Goal: Obtain resource: Obtain resource

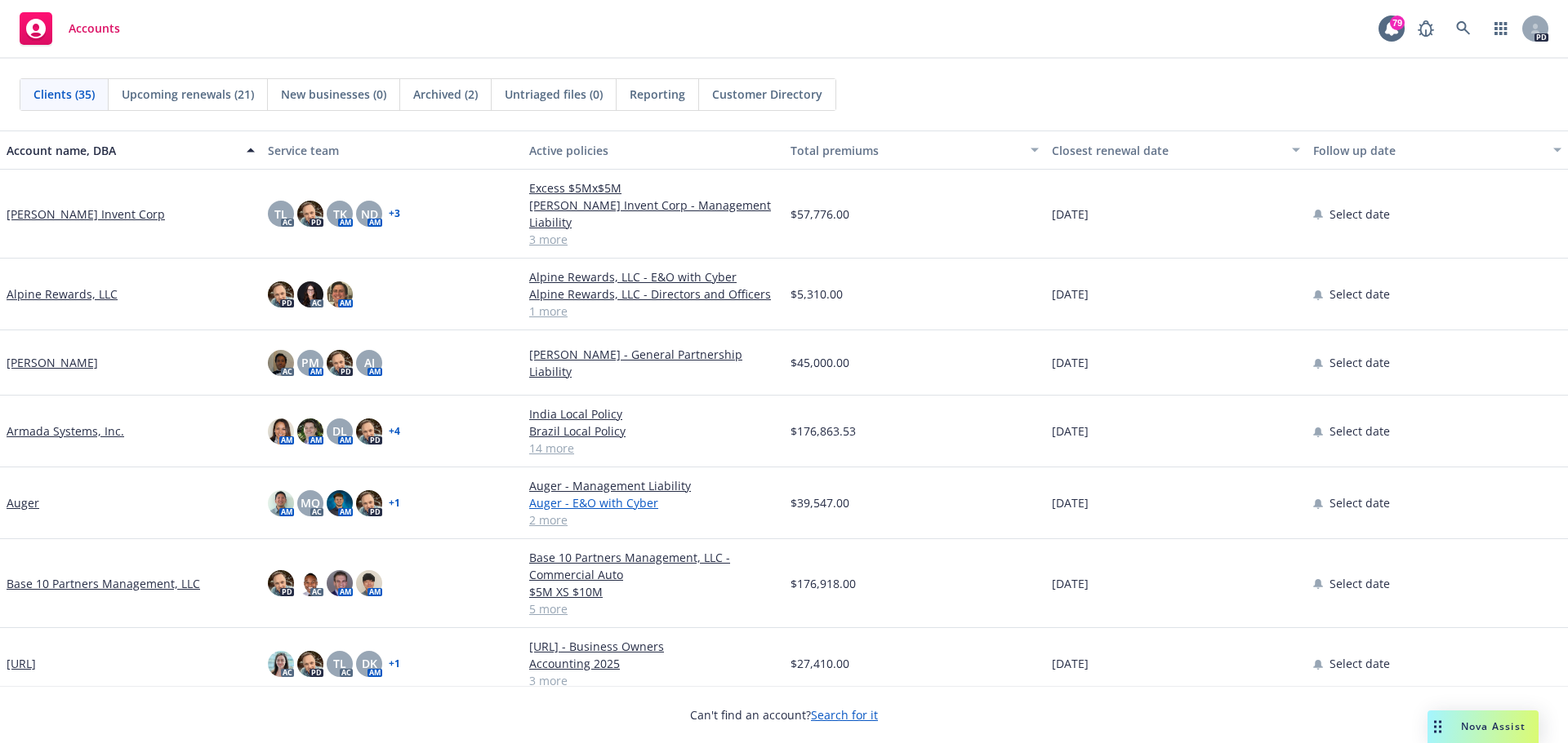
click at [600, 494] on link "Auger - E&O with Cyber" at bounding box center [653, 503] width 248 height 17
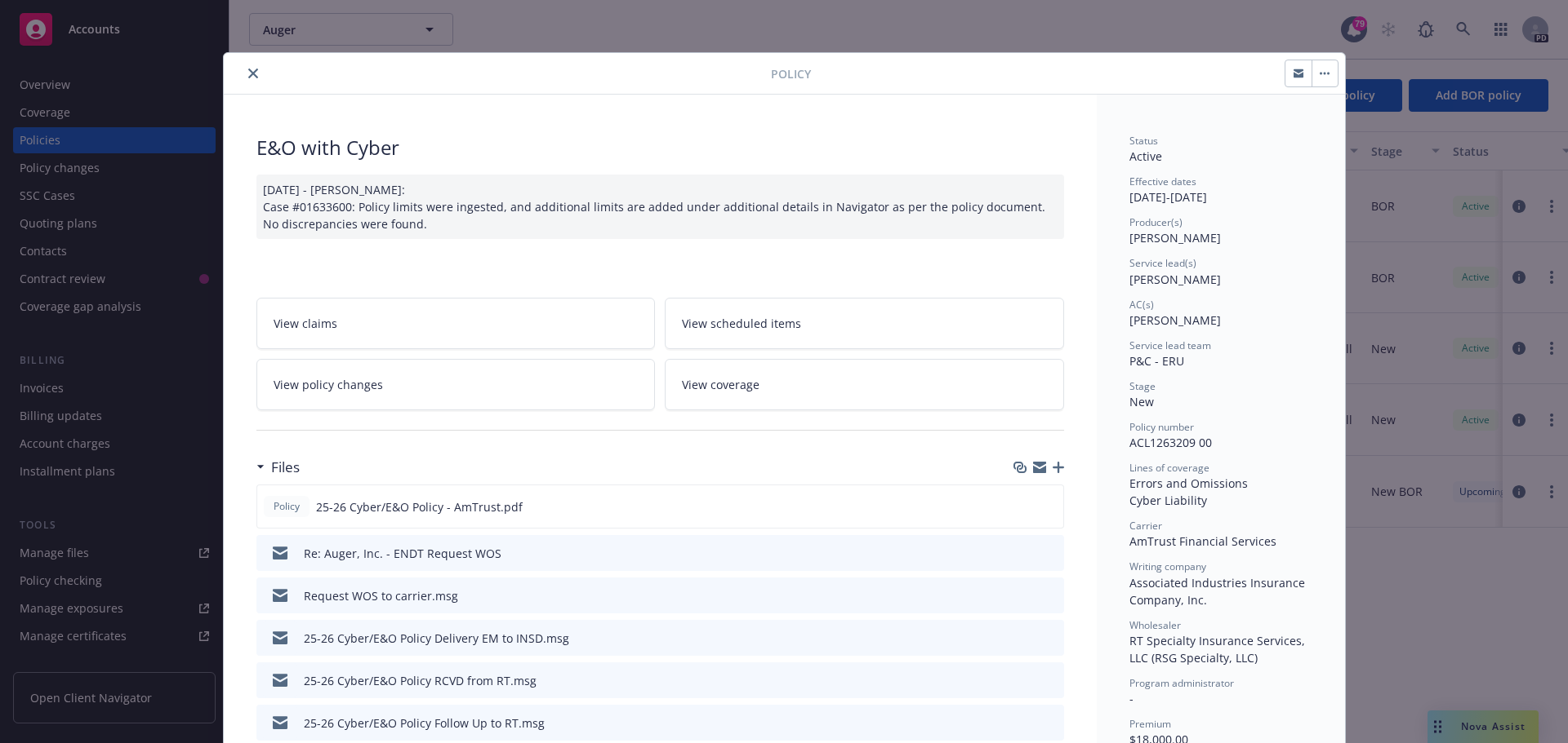
scroll to position [1466, 0]
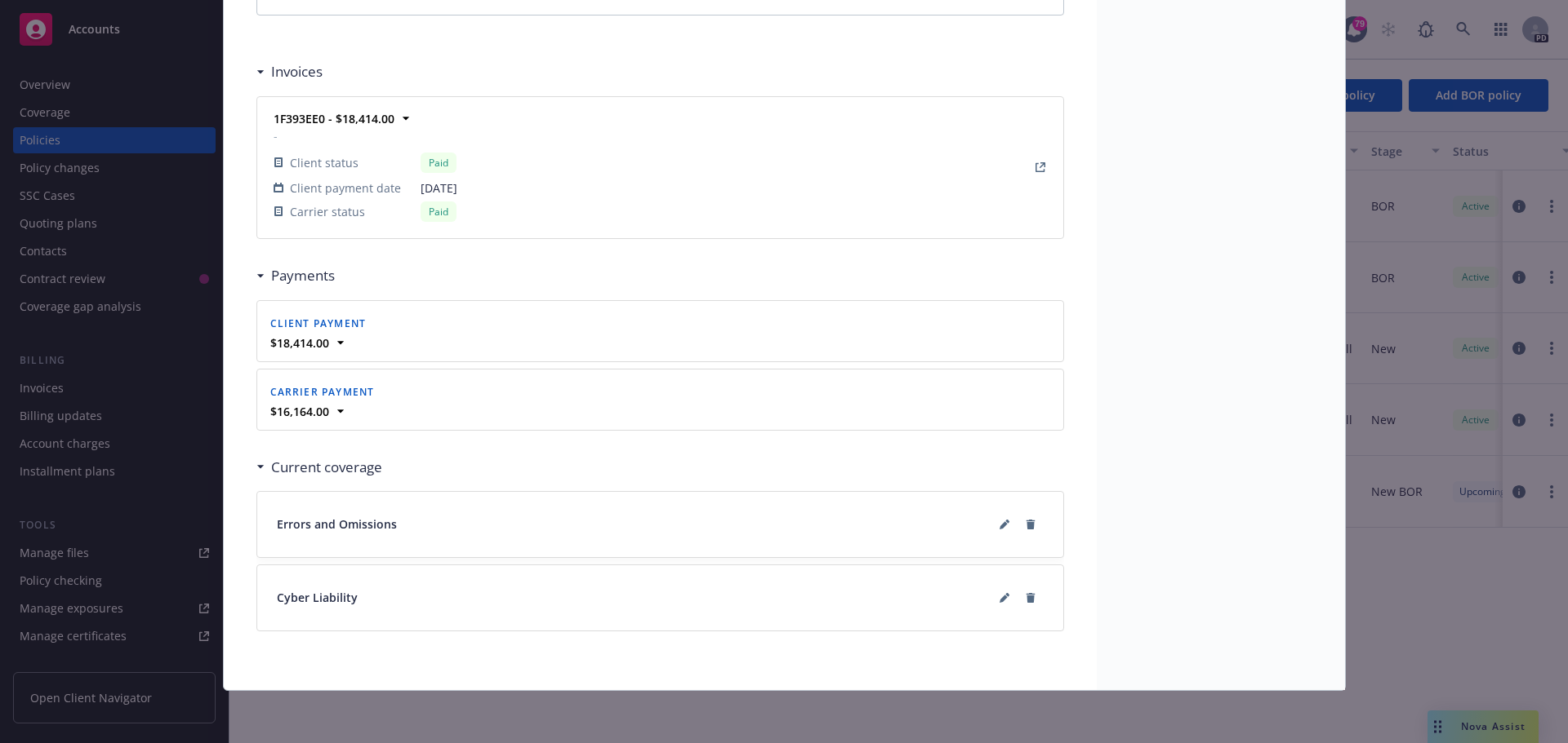
click at [377, 529] on span "Errors and Omissions" at bounding box center [336, 524] width 120 height 17
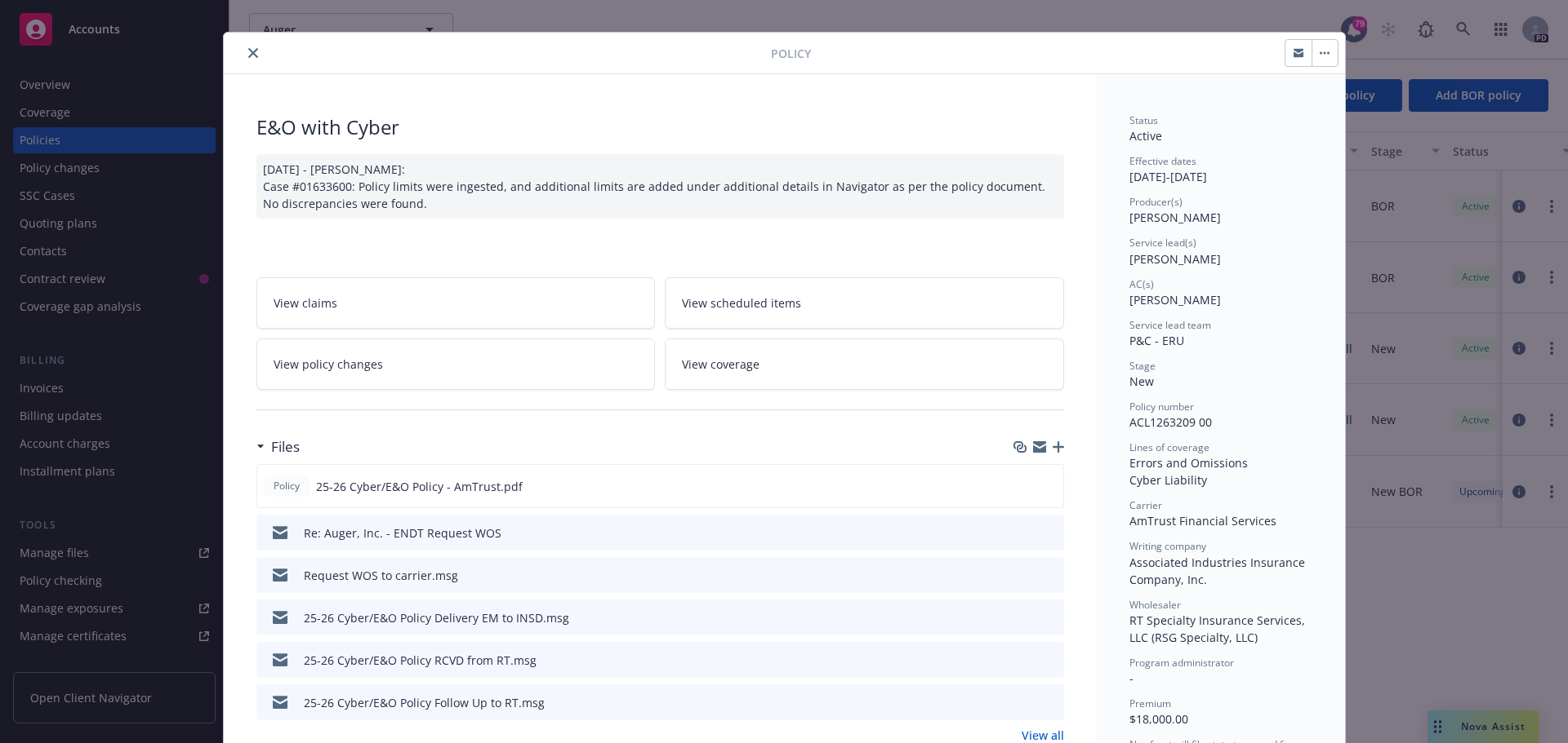
scroll to position [0, 0]
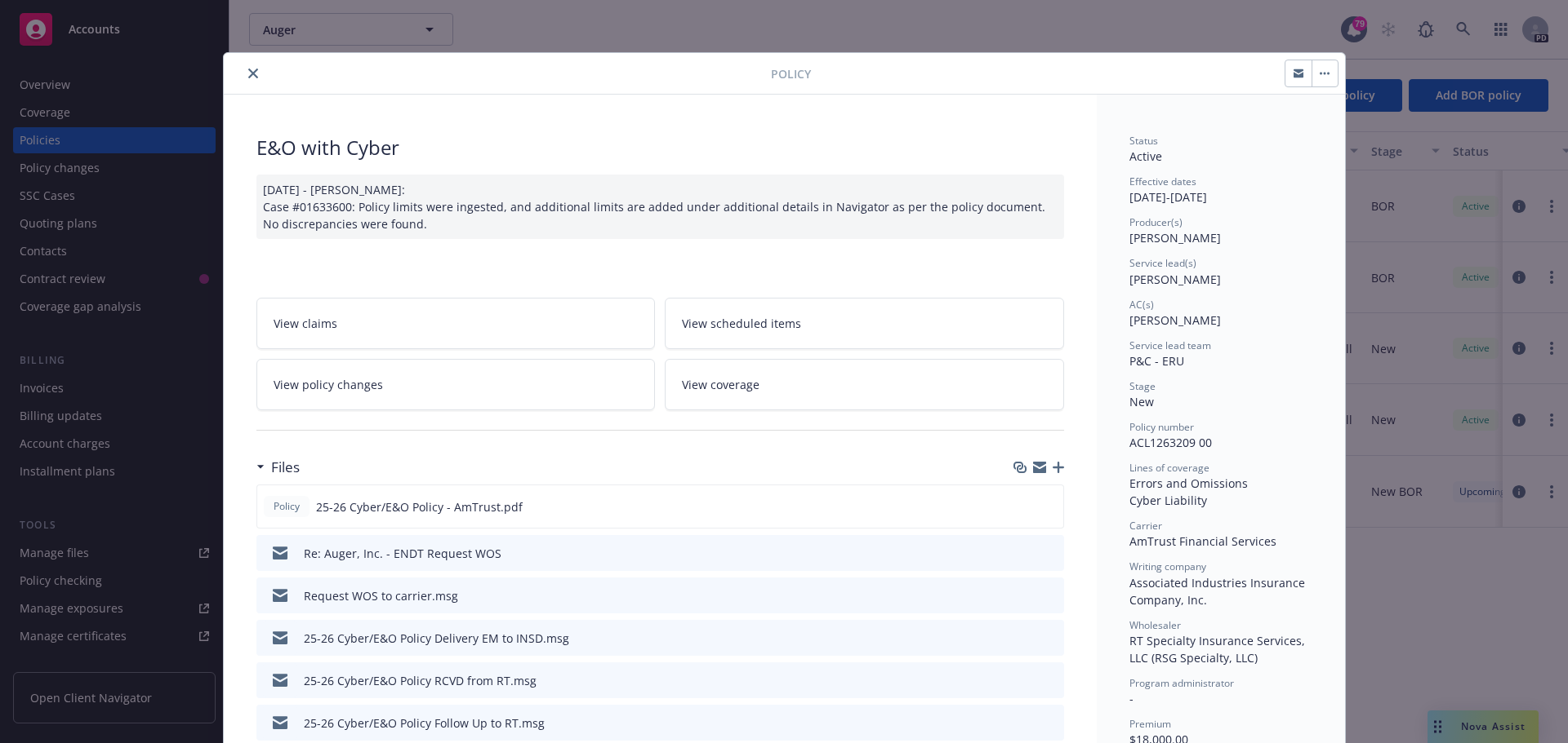
click at [711, 378] on span "View coverage" at bounding box center [720, 385] width 77 height 17
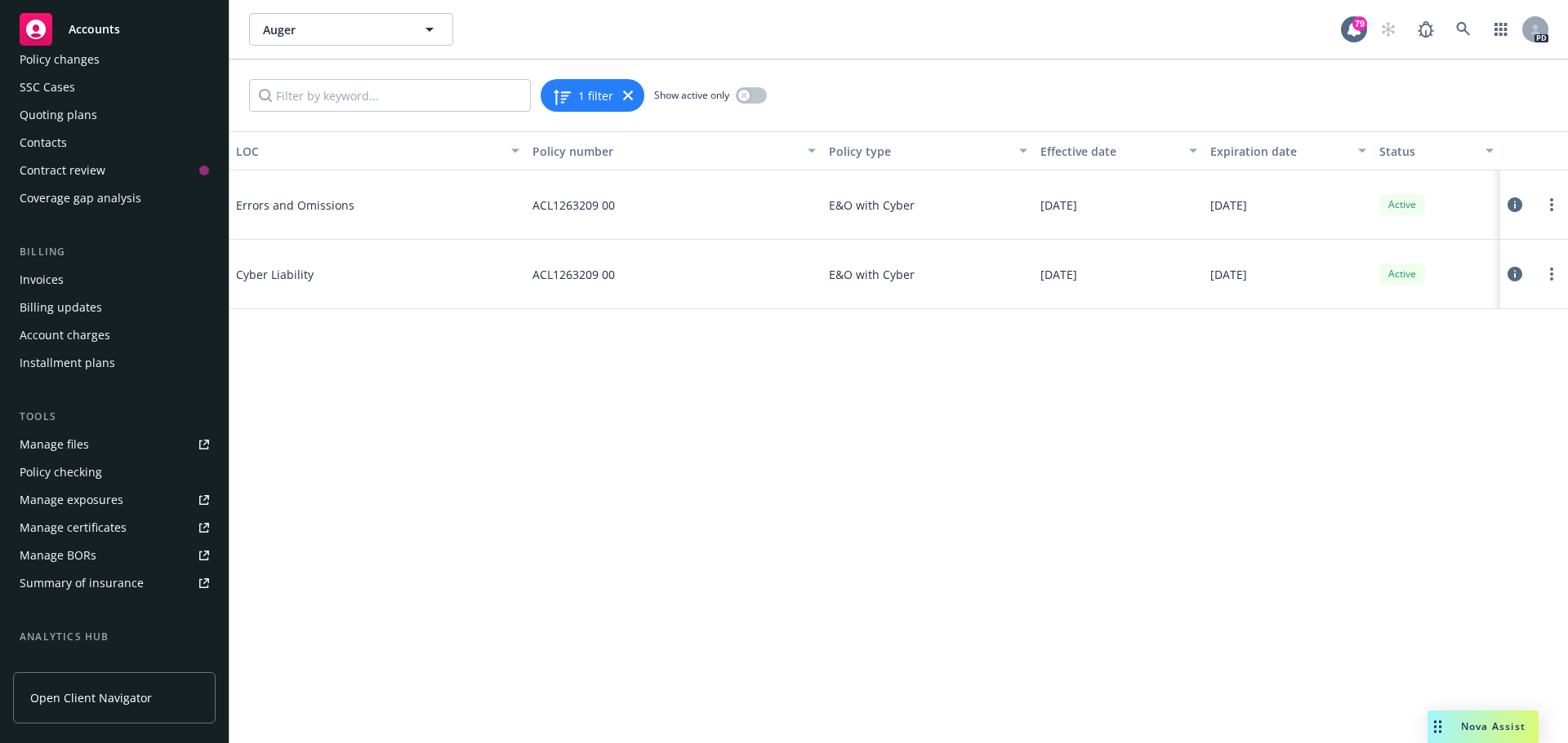
scroll to position [114, 0]
click at [112, 572] on div "Summary of insurance" at bounding box center [82, 577] width 124 height 26
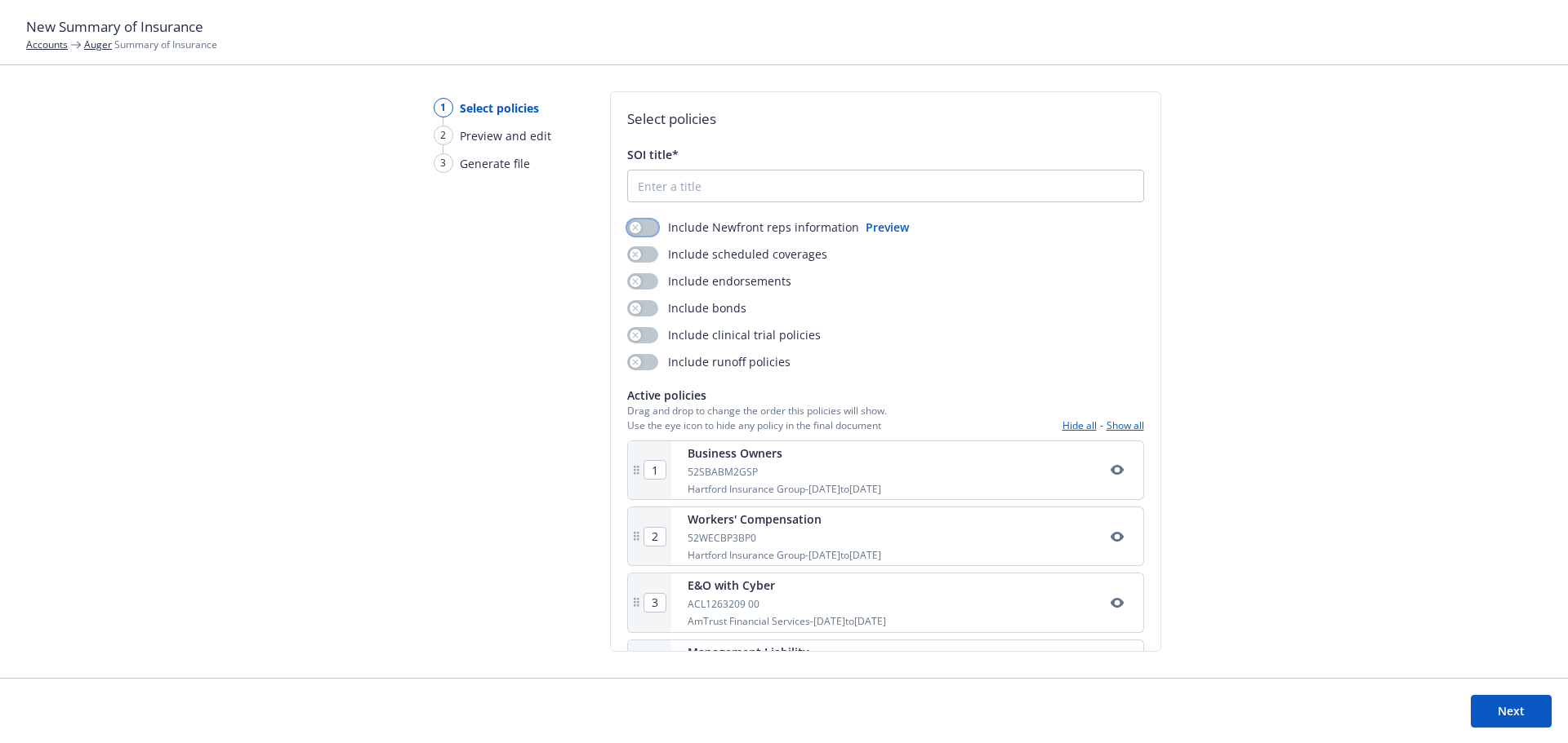
click at [652, 231] on button "button" at bounding box center [642, 227] width 31 height 16
drag, startPoint x: 652, startPoint y: 250, endPoint x: 656, endPoint y: 260, distance: 10.8
click at [652, 251] on button "button" at bounding box center [642, 254] width 31 height 16
click at [709, 191] on input "SOI title*" at bounding box center [886, 186] width 516 height 31
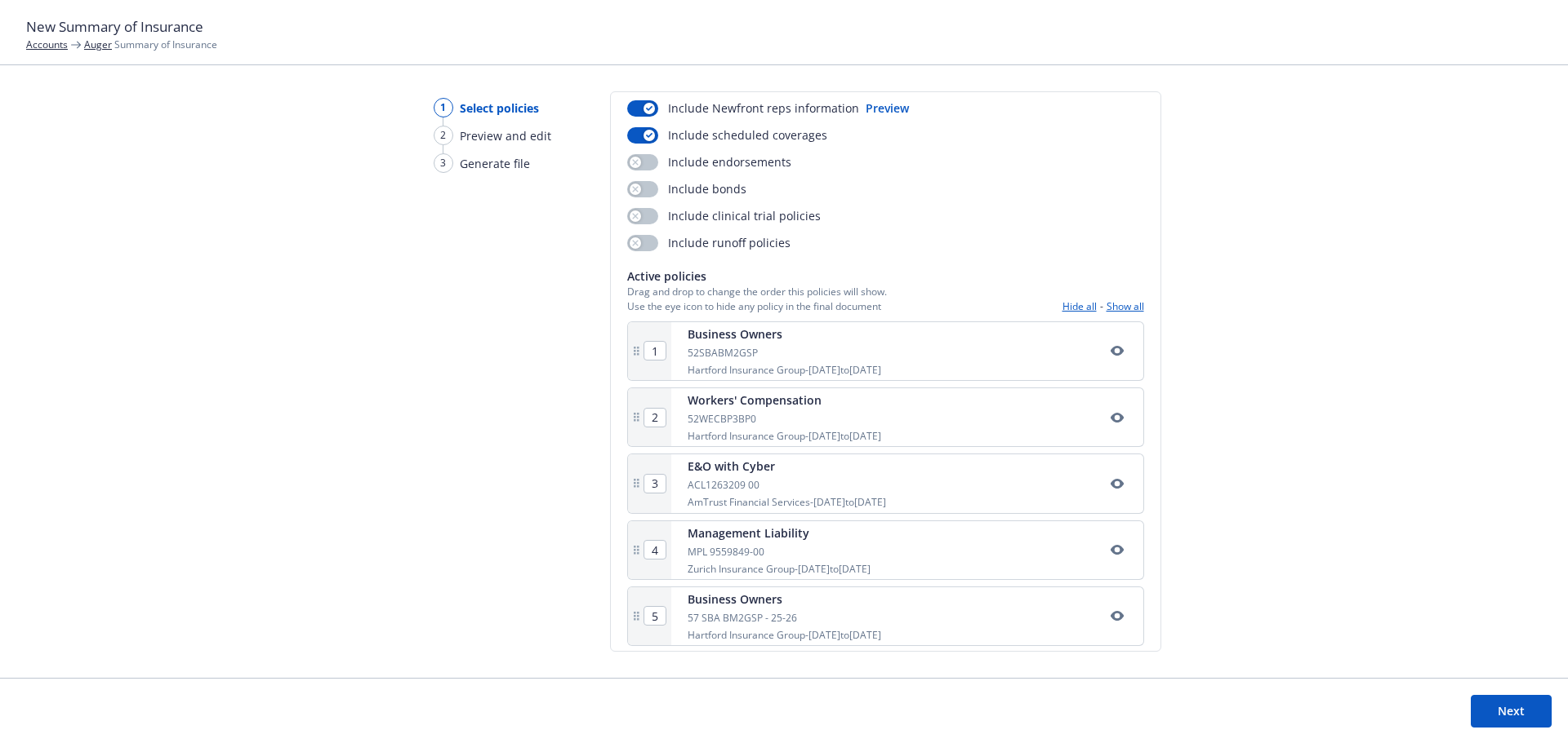
scroll to position [131, 0]
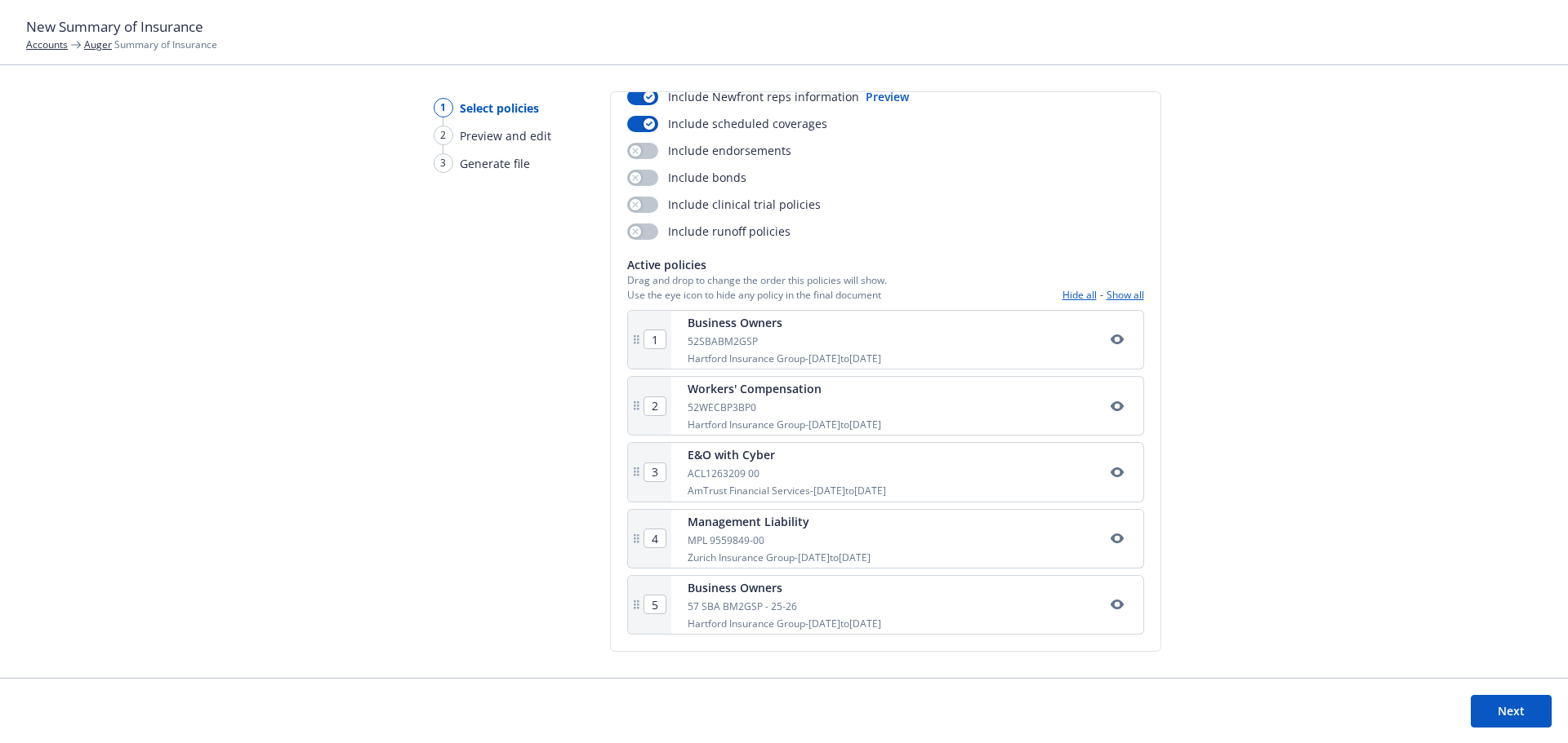
type input "Auger SOI"
click at [1477, 712] on button "Next" at bounding box center [1511, 712] width 81 height 32
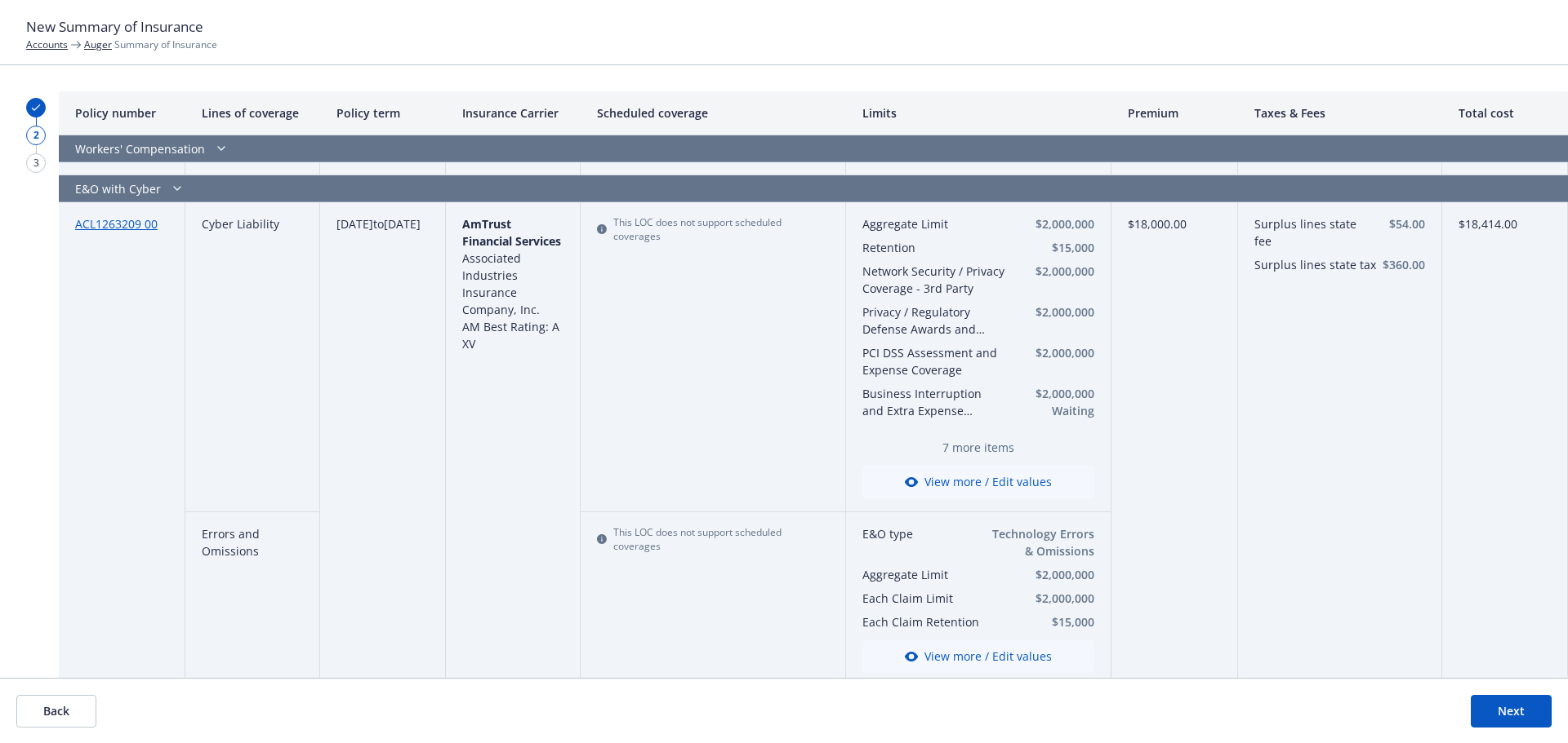
scroll to position [1279, 0]
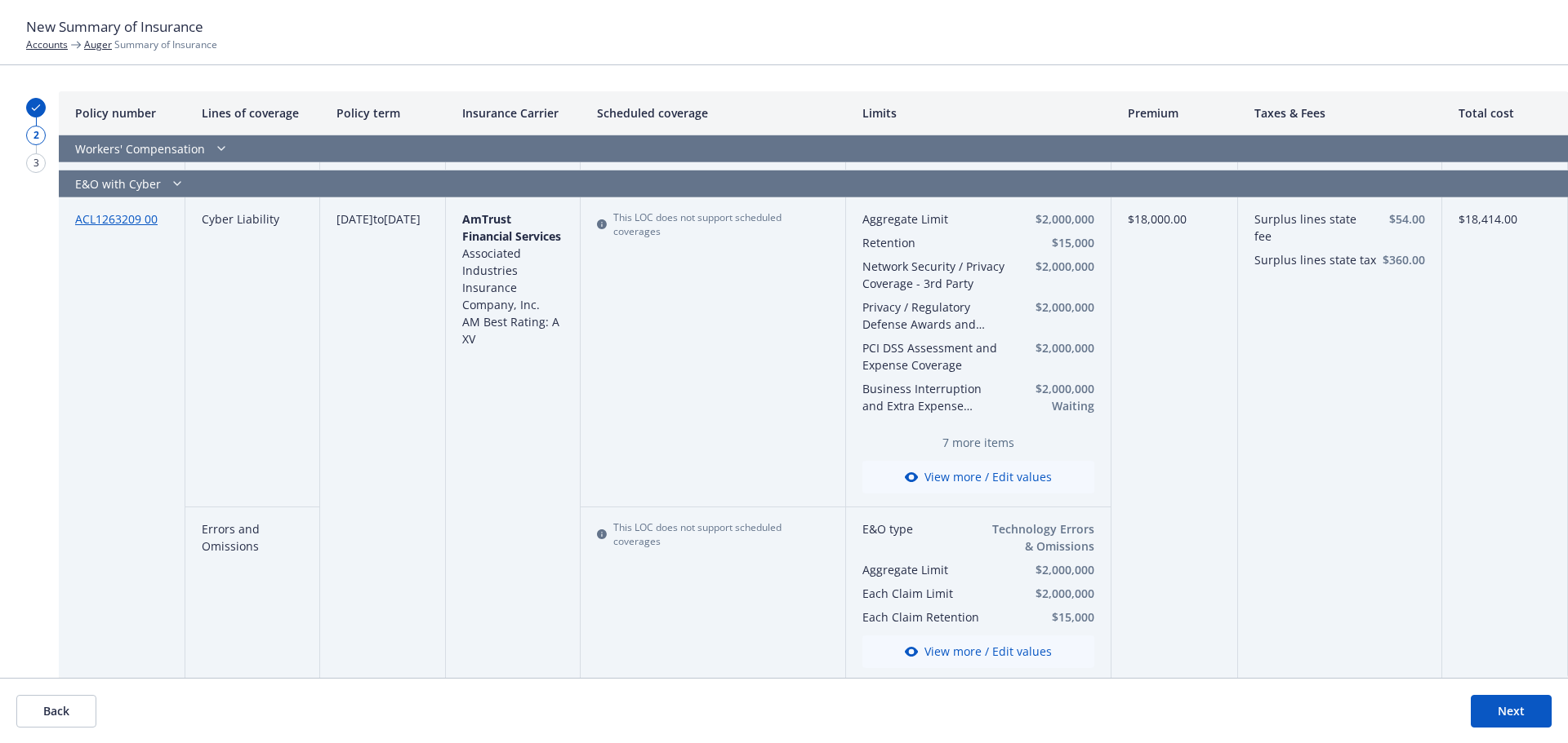
click at [1511, 702] on button "Next" at bounding box center [1511, 712] width 81 height 32
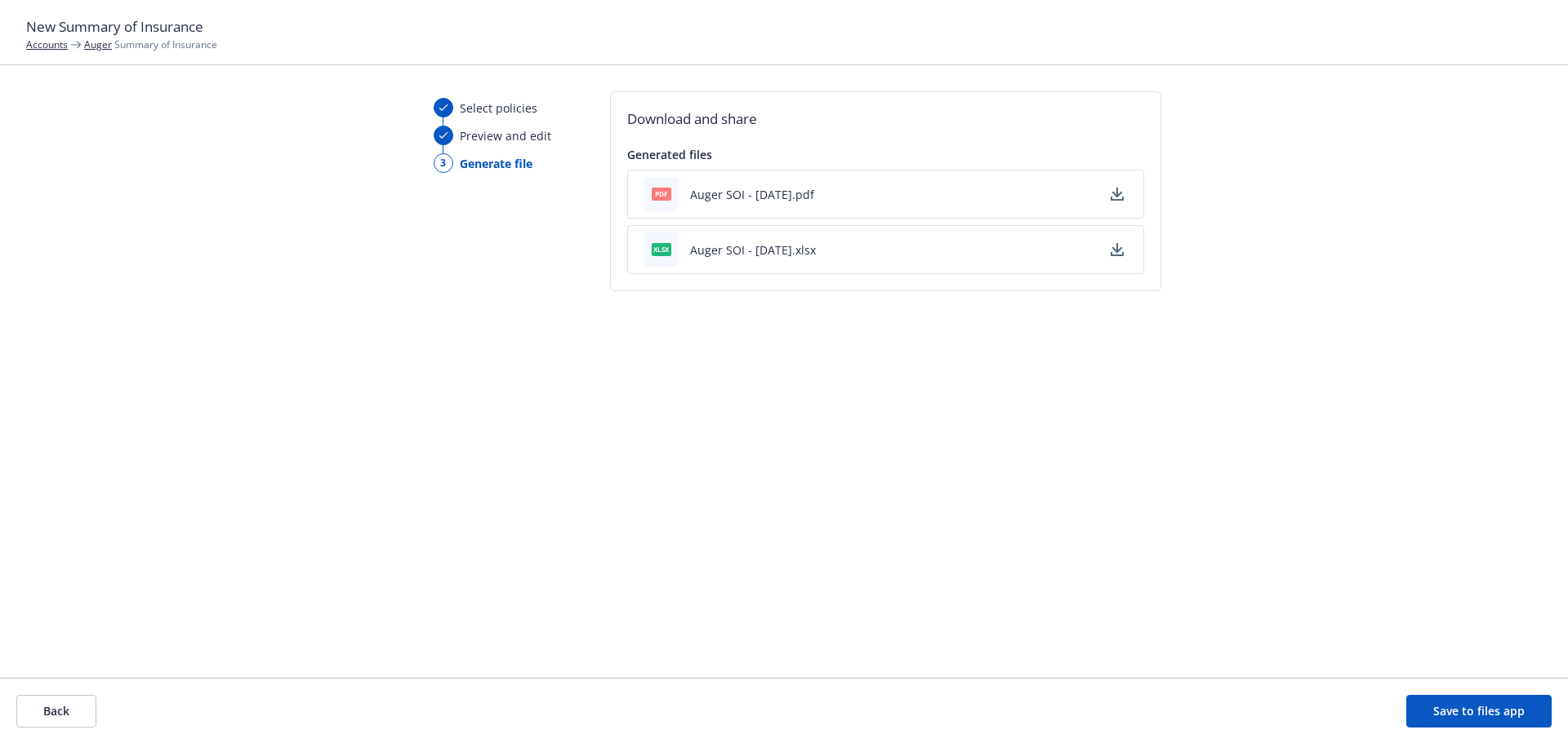
click at [1120, 195] on icon "button" at bounding box center [1117, 194] width 13 height 13
